Goal: Information Seeking & Learning: Learn about a topic

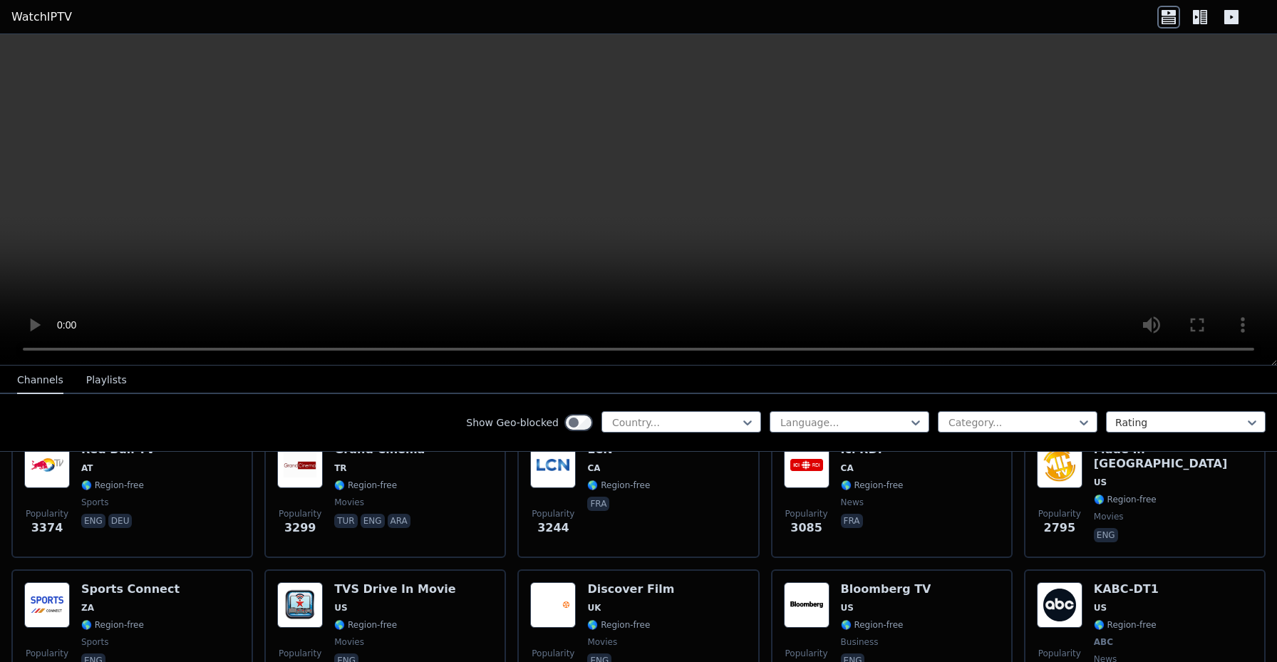
scroll to position [476, 0]
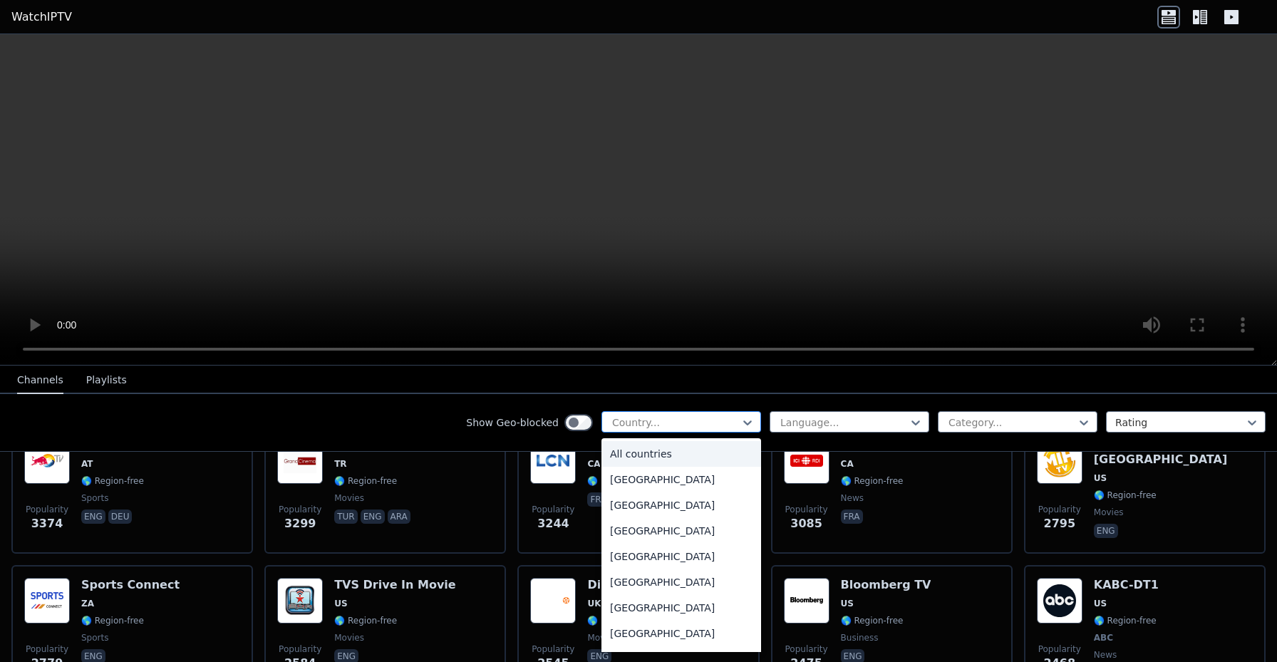
click at [733, 422] on div at bounding box center [676, 422] width 130 height 14
click at [660, 527] on div "[GEOGRAPHIC_DATA]" at bounding box center [682, 531] width 160 height 26
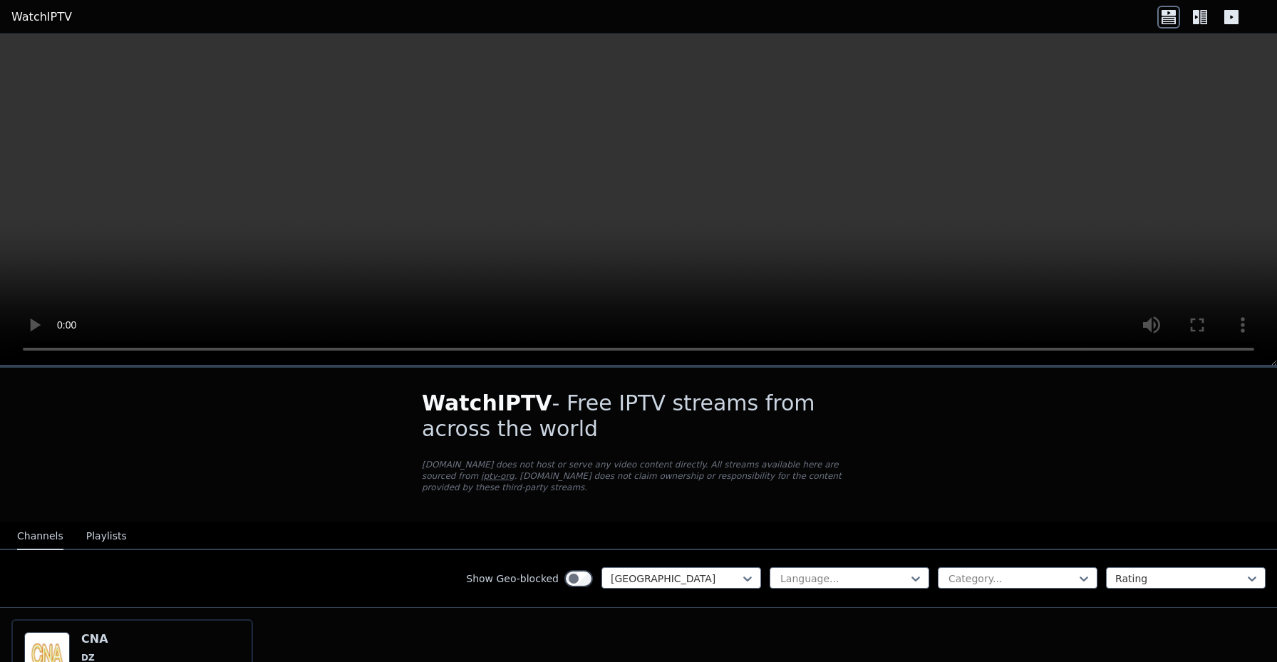
scroll to position [145, 0]
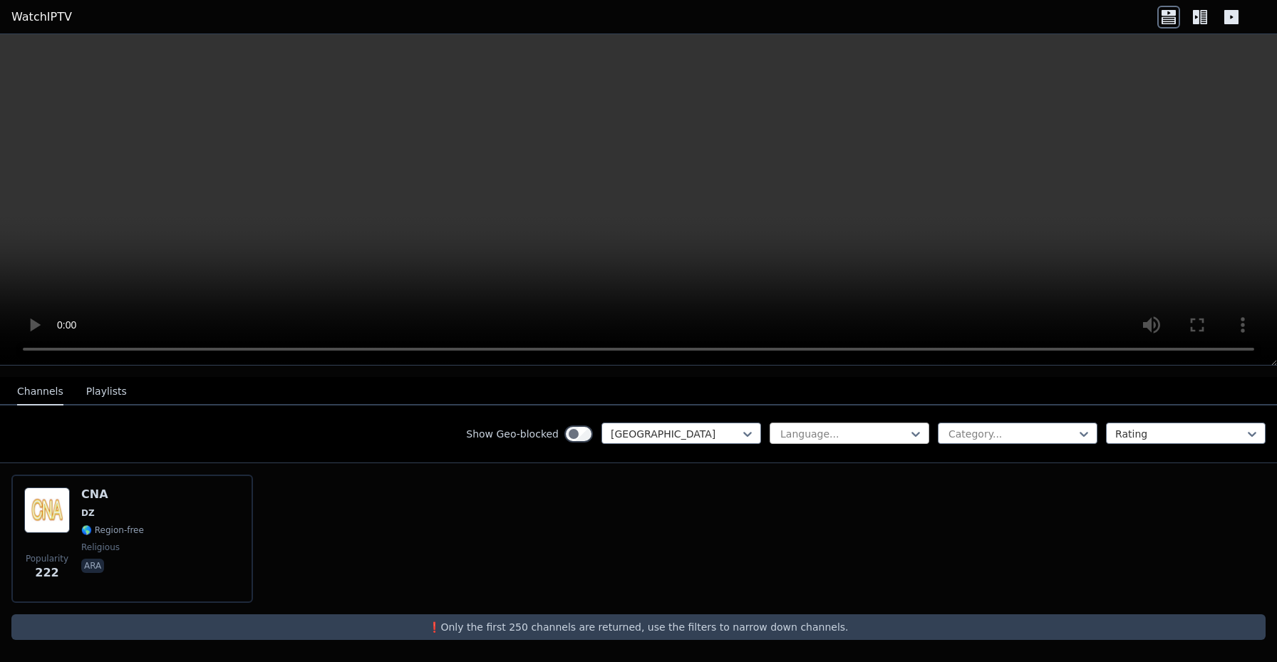
click at [887, 433] on div at bounding box center [844, 434] width 130 height 14
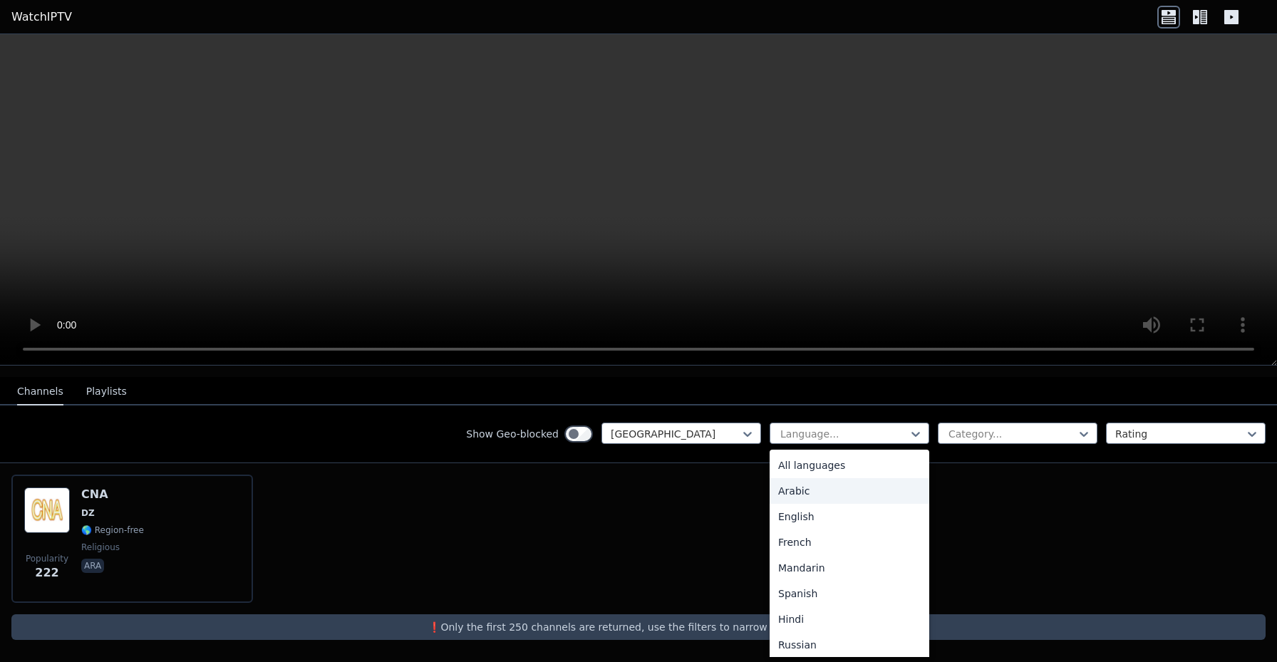
click at [800, 495] on div "Arabic" at bounding box center [850, 491] width 160 height 26
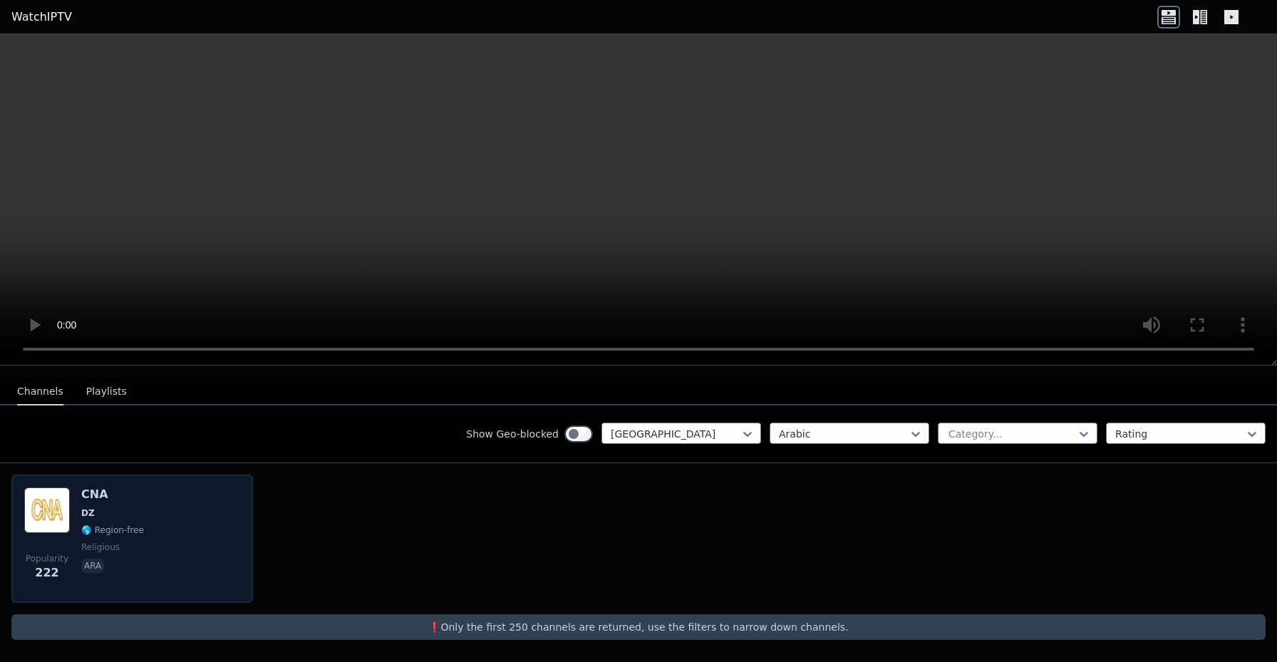
click at [154, 485] on div "Popularity 222 CNA DZ 🌎 Region-free religious ara" at bounding box center [132, 539] width 242 height 128
